Goal: Task Accomplishment & Management: Manage account settings

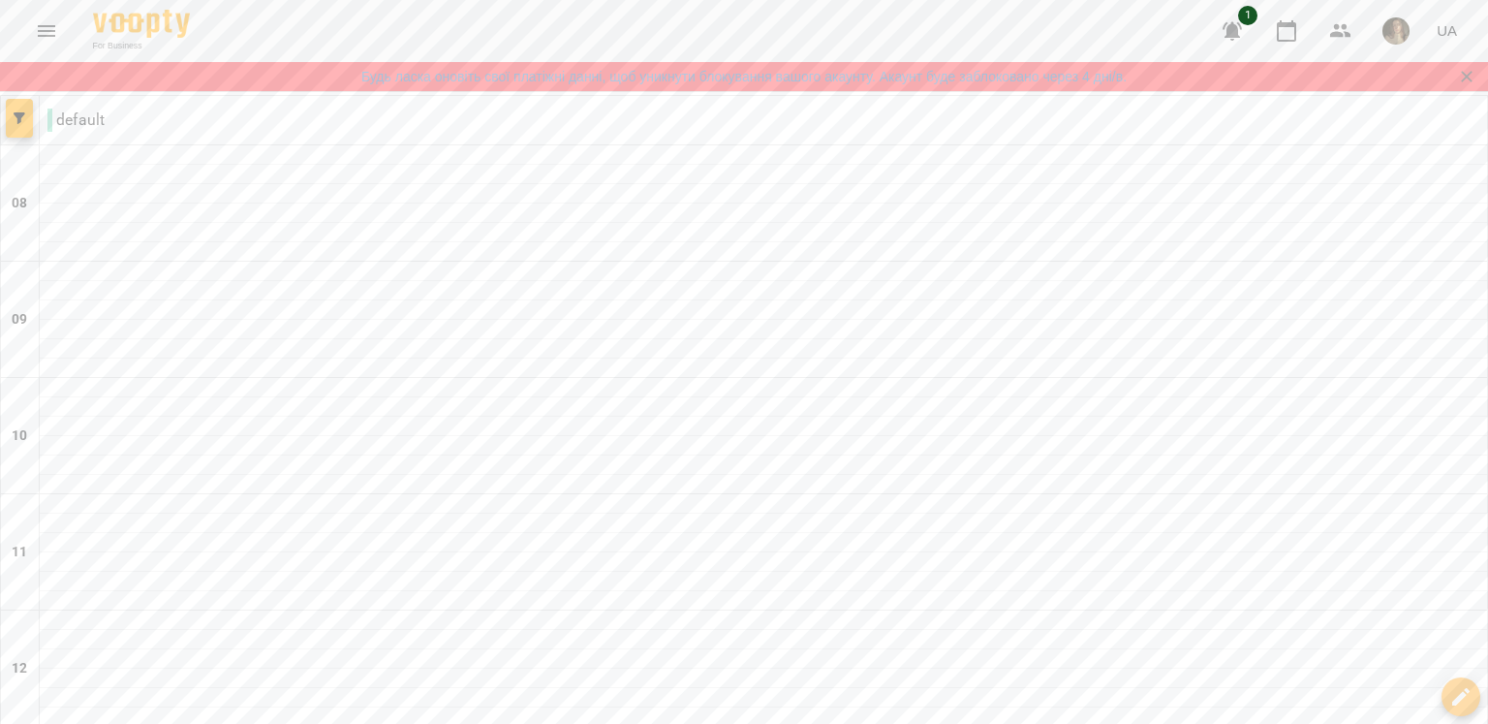
scroll to position [1066, 0]
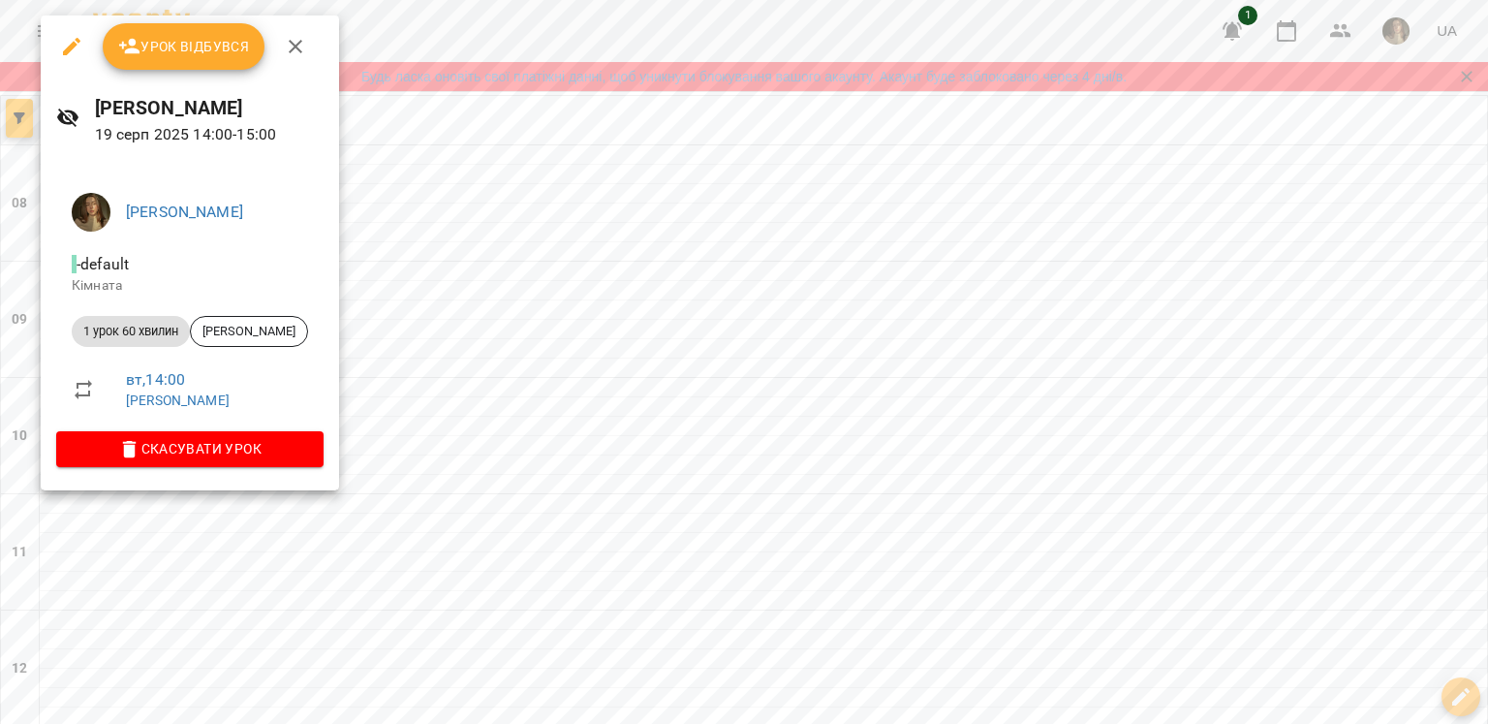
click at [192, 63] on button "Урок відбувся" at bounding box center [184, 46] width 163 height 47
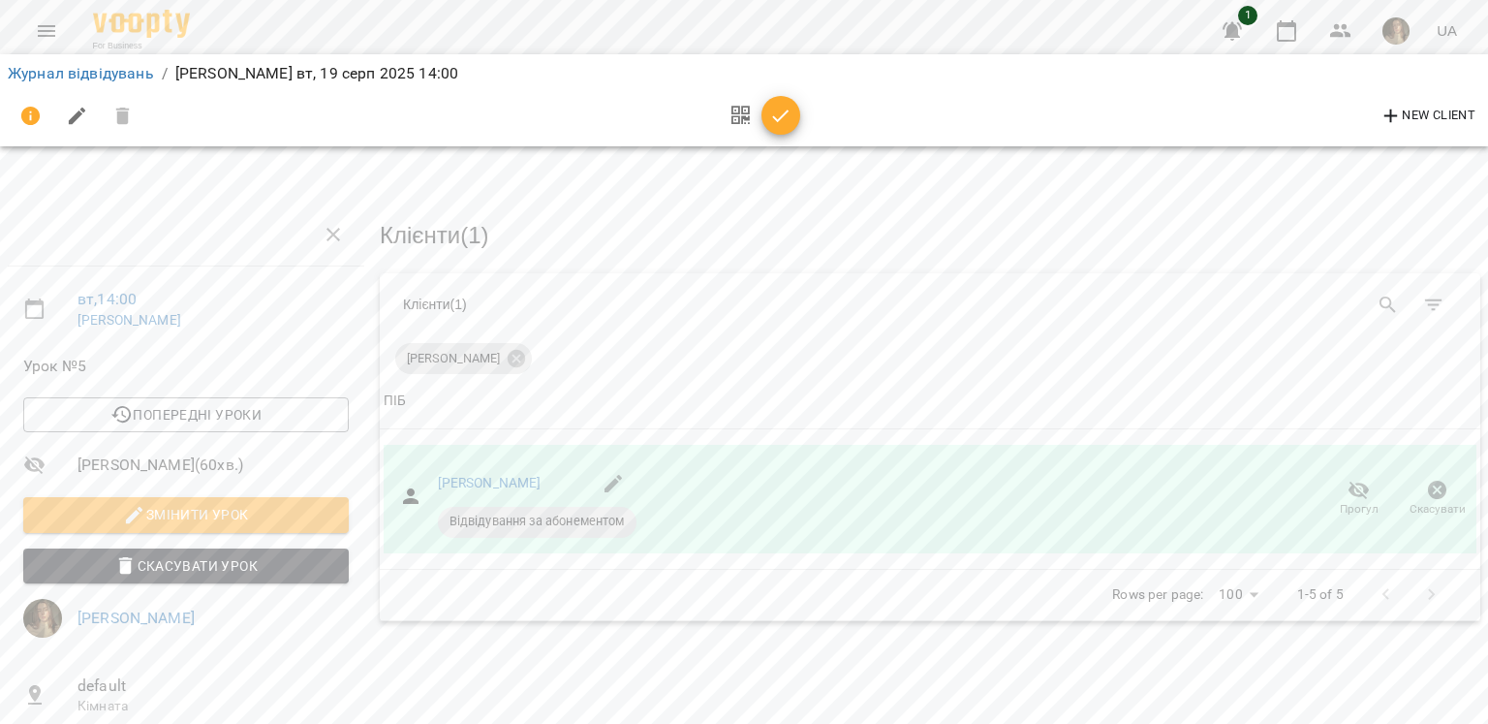
click at [773, 120] on icon "button" at bounding box center [780, 116] width 23 height 23
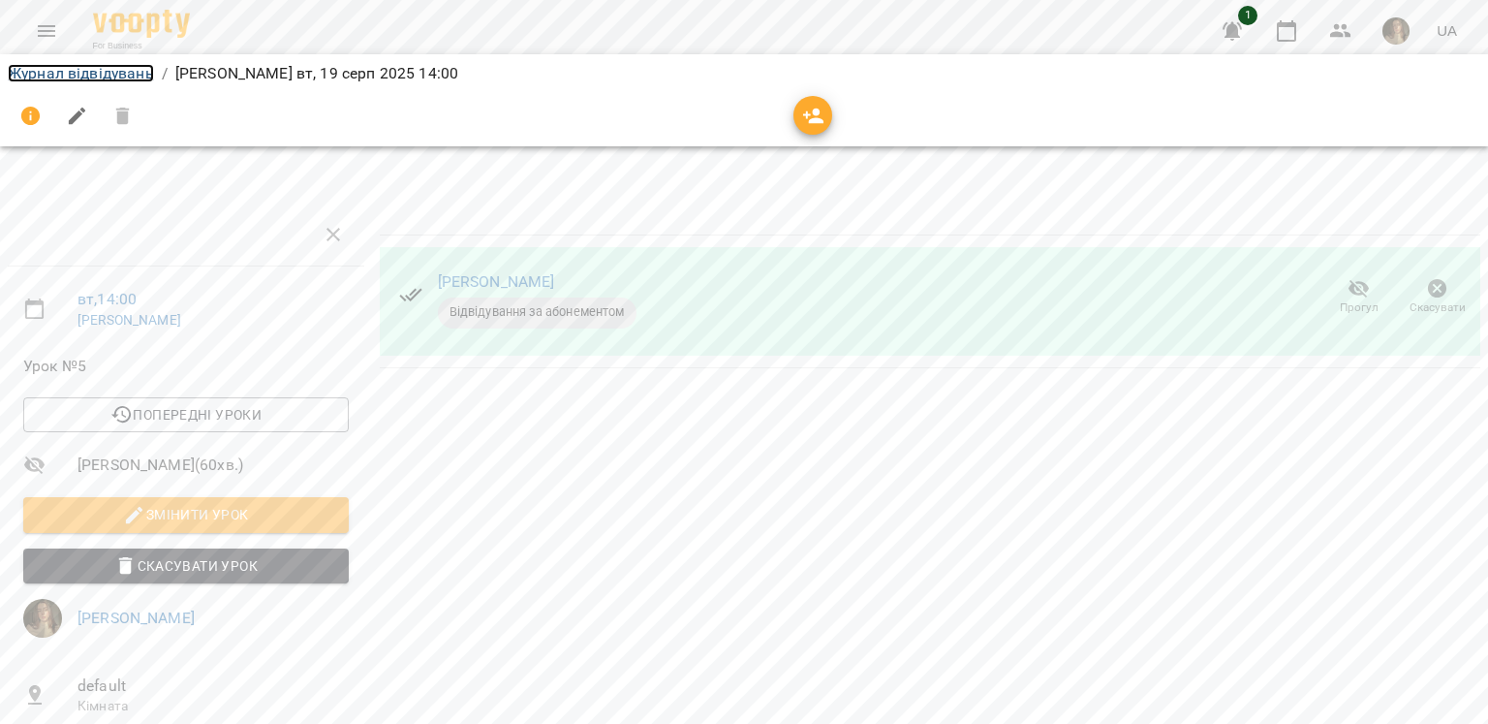
click at [85, 78] on link "Журнал відвідувань" at bounding box center [81, 73] width 146 height 18
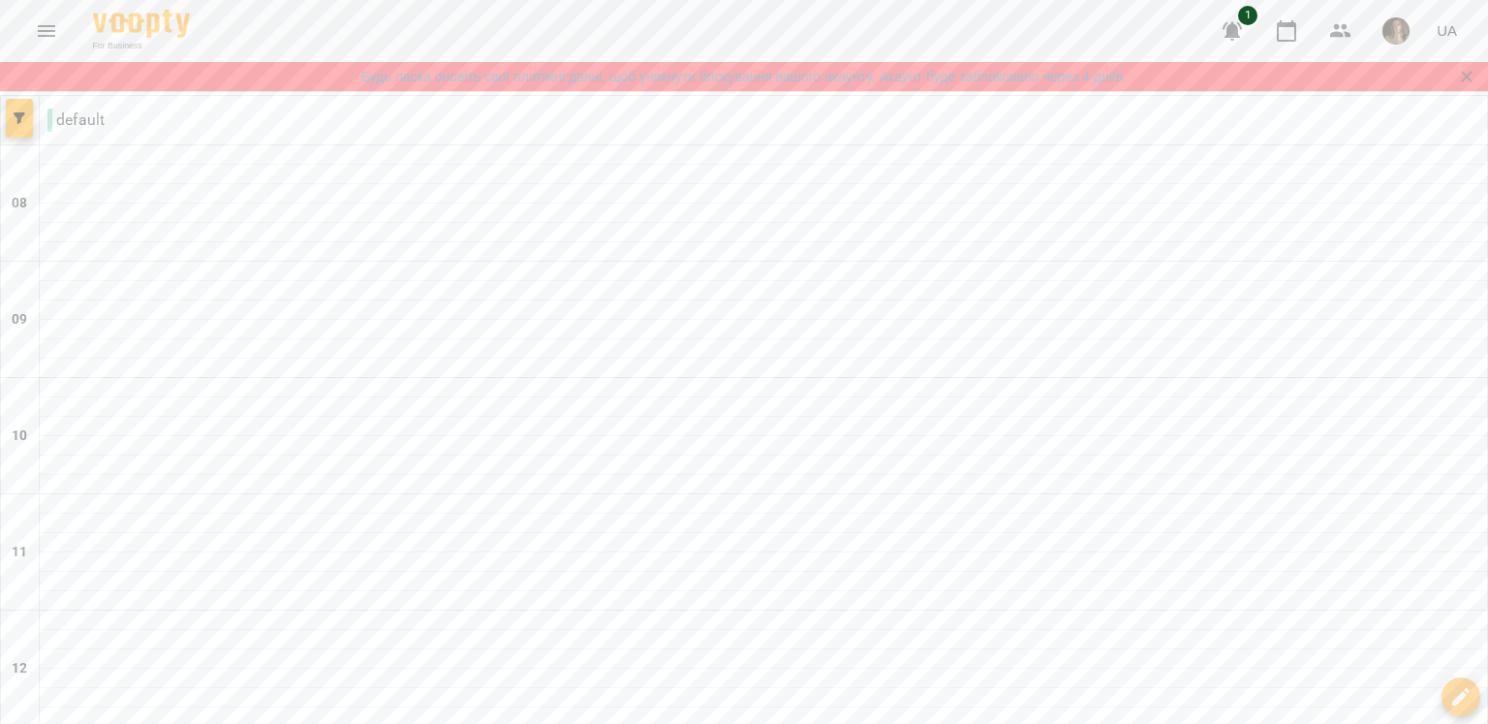
scroll to position [1177, 0]
